Goal: Task Accomplishment & Management: Manage account settings

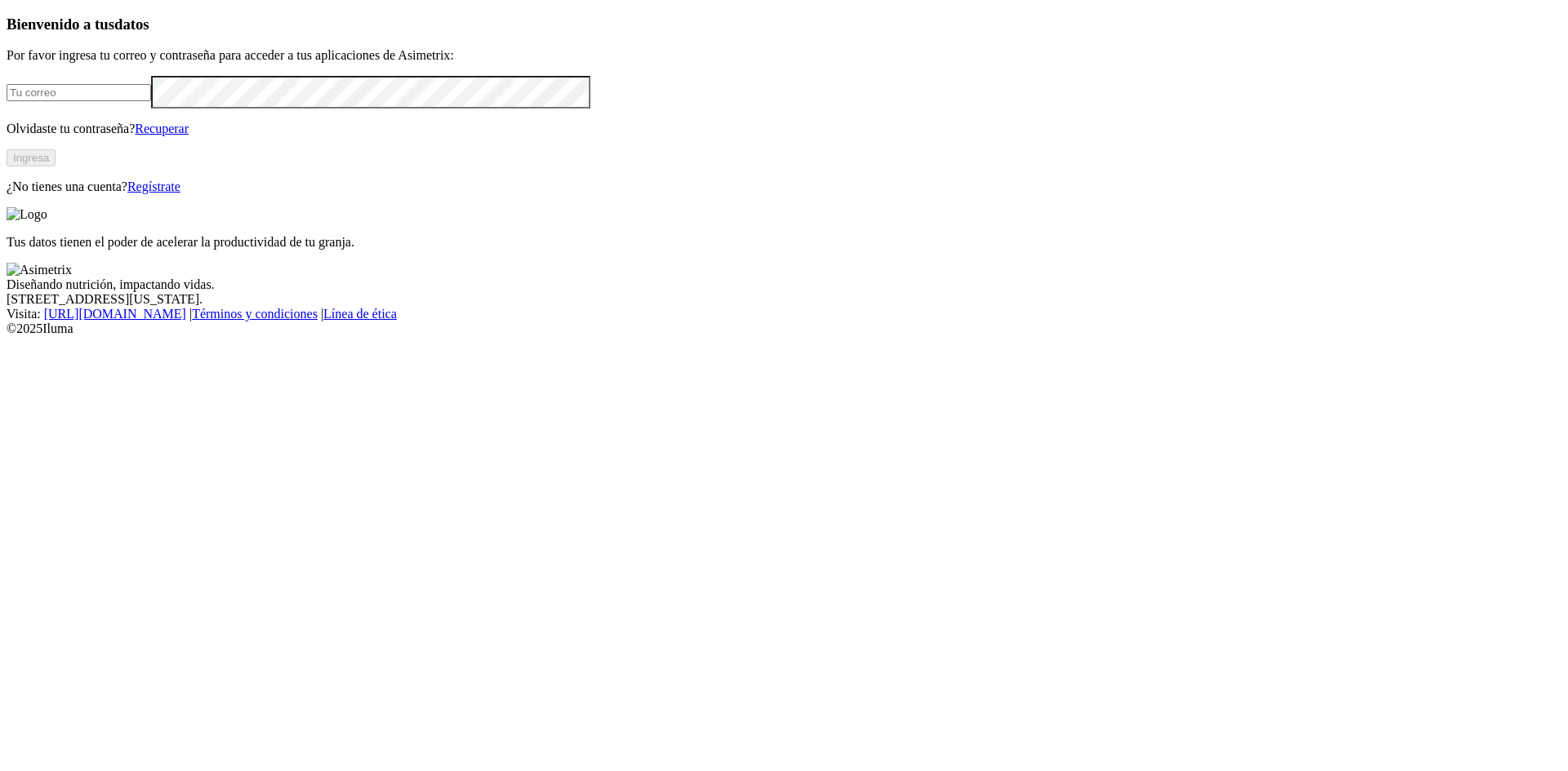
click at [151, 101] on input "email" at bounding box center [78, 93] width 144 height 17
type input "[PERSON_NAME][EMAIL_ADDRESS][PERSON_NAME][DOMAIN_NAME]"
click at [56, 166] on button "Ingresa" at bounding box center [31, 158] width 49 height 17
